Goal: Task Accomplishment & Management: Use online tool/utility

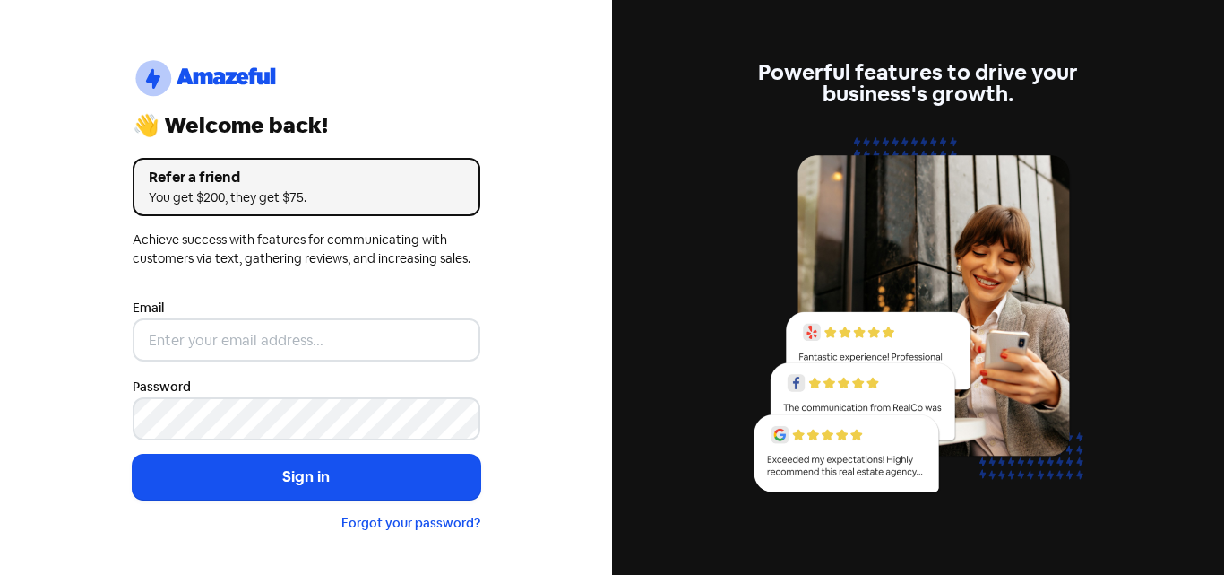
type input "[EMAIL_ADDRESS][DOMAIN_NAME]"
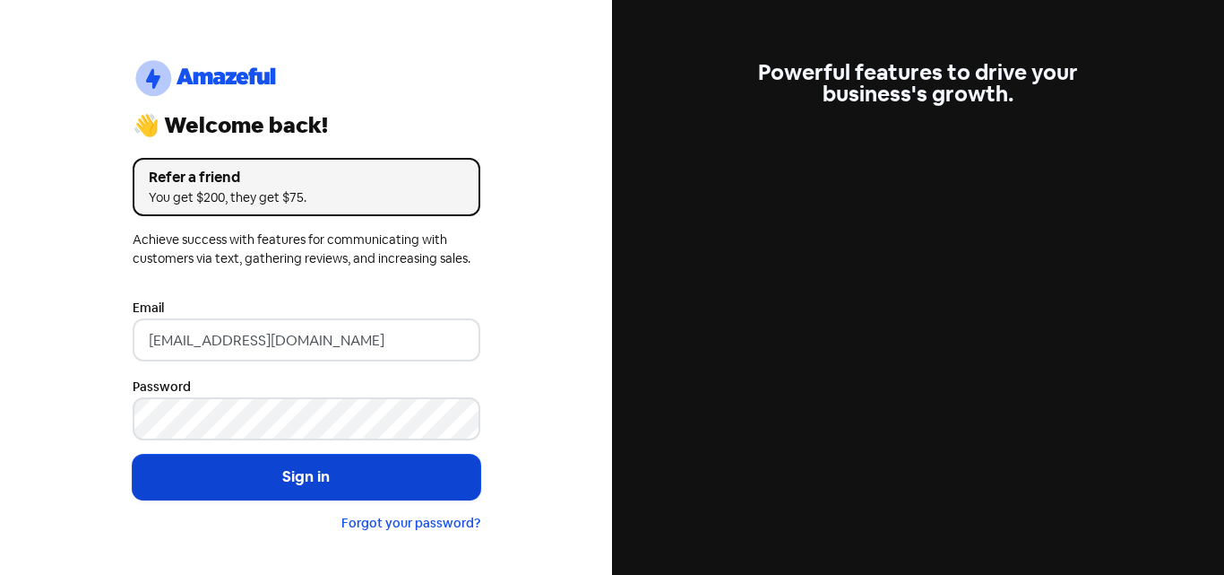
click at [287, 472] on button "Sign in" at bounding box center [307, 476] width 348 height 45
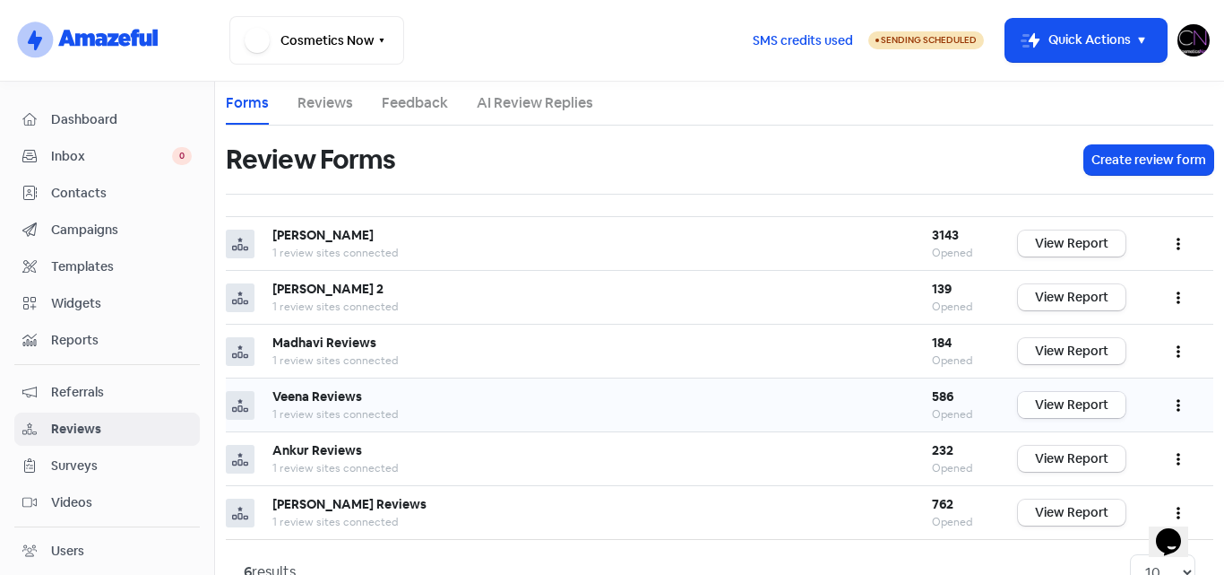
click at [1048, 404] on link "View Report" at bounding box center [1072, 405] width 108 height 26
click at [1194, 37] on img at bounding box center [1194, 40] width 32 height 32
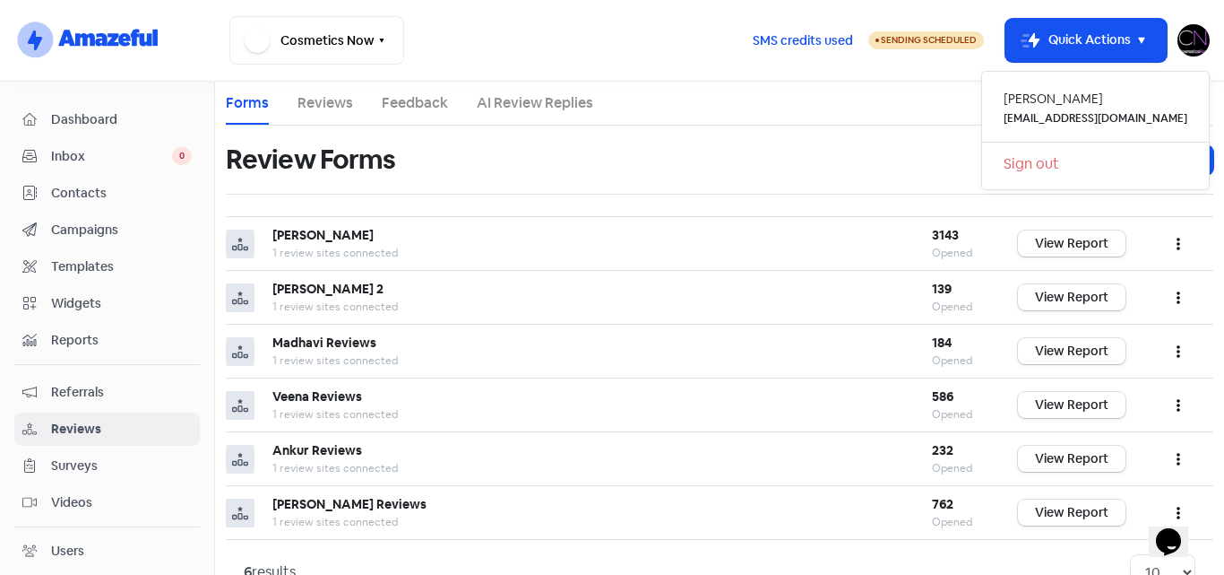
click at [755, 113] on ul "Forms Reviews Feedback AI Review Replies" at bounding box center [720, 104] width 988 height 44
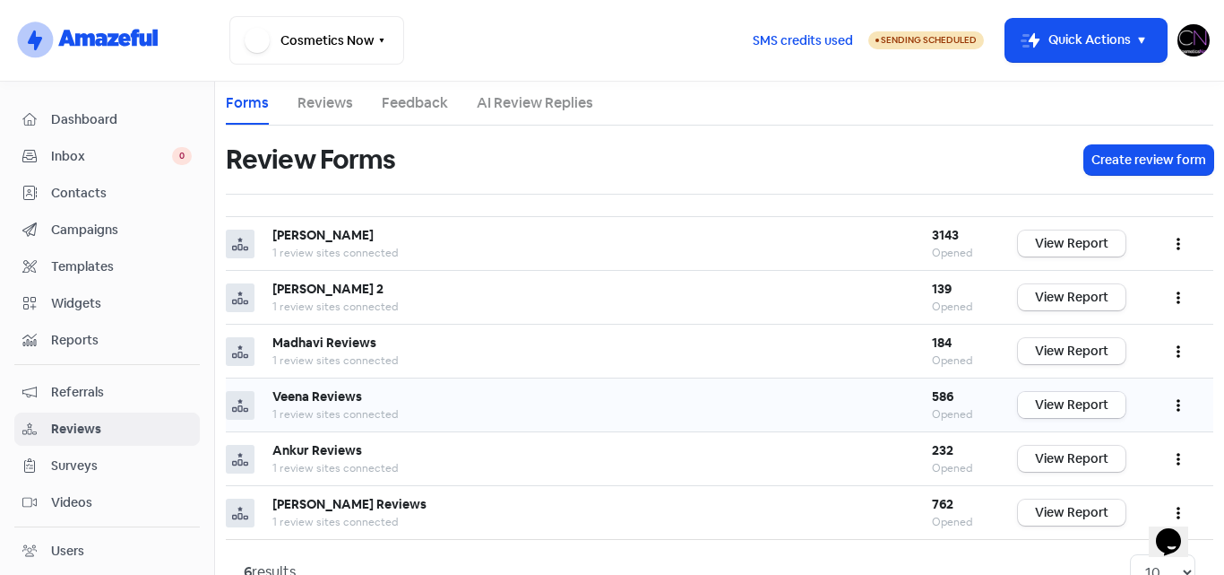
click at [1057, 409] on link "View Report" at bounding box center [1072, 405] width 108 height 26
click at [1046, 461] on link "View Report" at bounding box center [1072, 459] width 108 height 26
click at [1062, 350] on link "View Report" at bounding box center [1072, 351] width 108 height 26
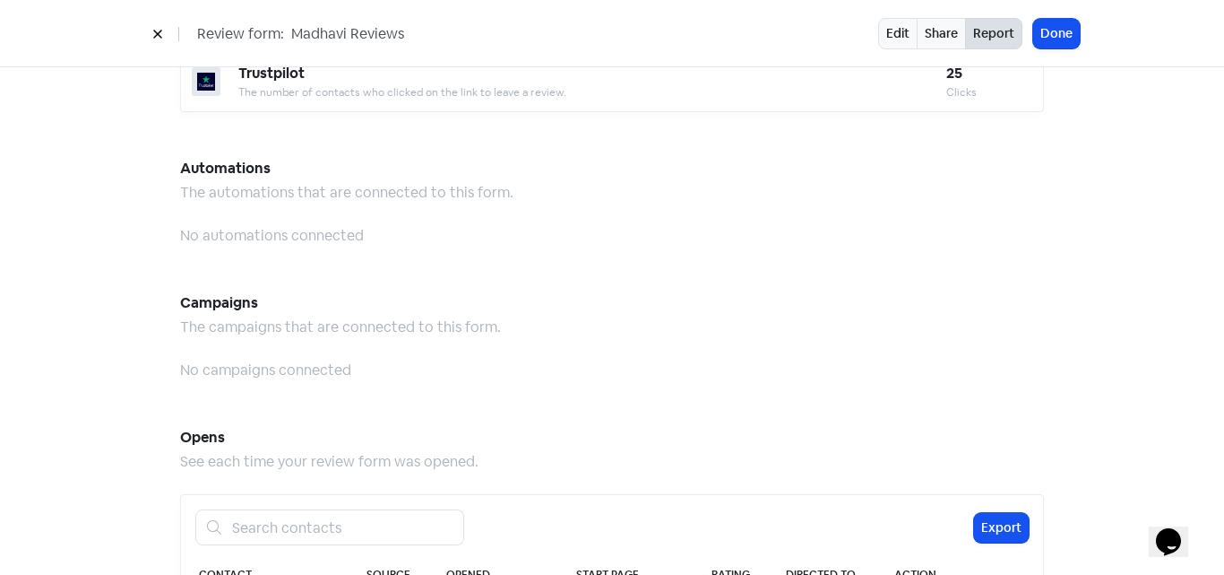
scroll to position [1703, 0]
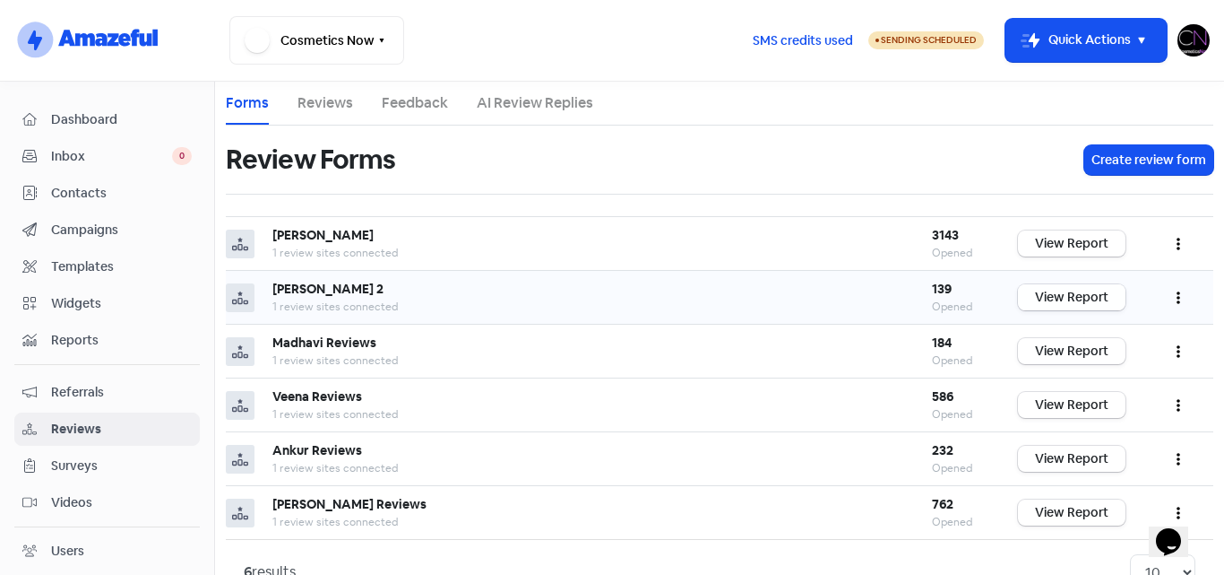
click at [1070, 291] on link "View Report" at bounding box center [1072, 297] width 108 height 26
click at [1193, 44] on img at bounding box center [1194, 40] width 32 height 32
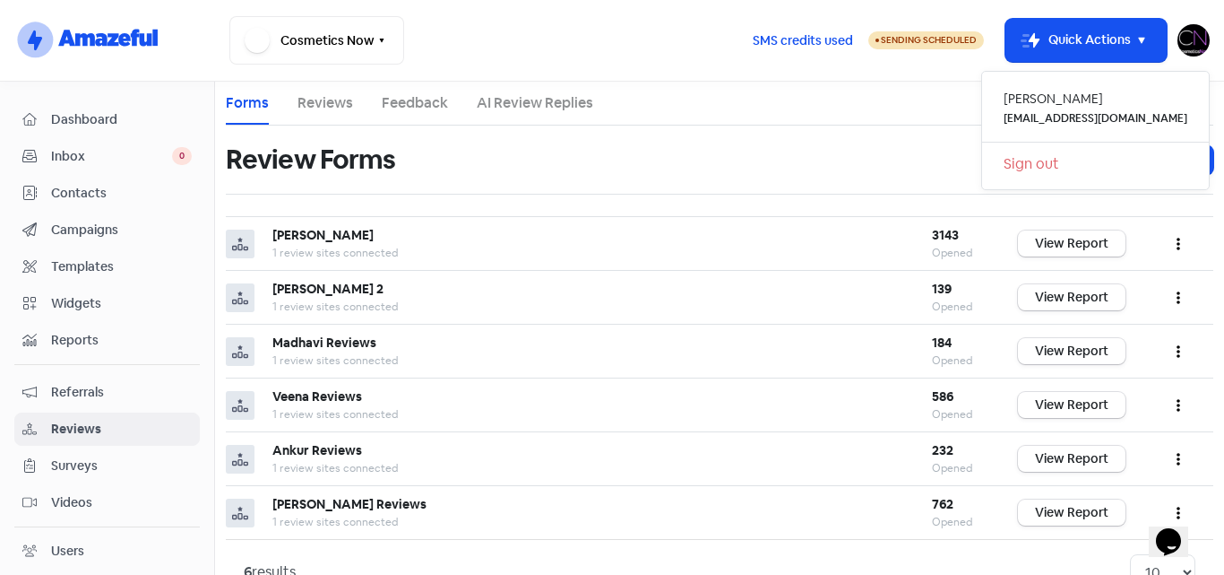
click at [1077, 165] on link "Sign out" at bounding box center [1095, 164] width 227 height 29
